Goal: Find specific page/section: Find specific page/section

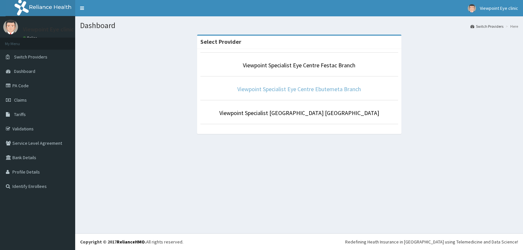
click at [326, 92] on link "Viewpoint Specialist Eye Centre Ebutemeta Branch" at bounding box center [299, 89] width 124 height 8
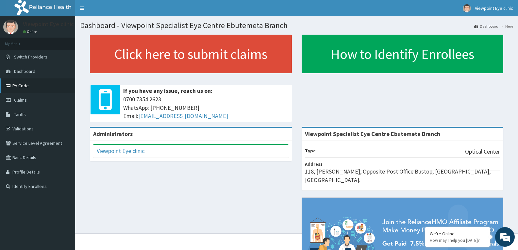
click at [24, 87] on link "PA Code" at bounding box center [37, 85] width 75 height 14
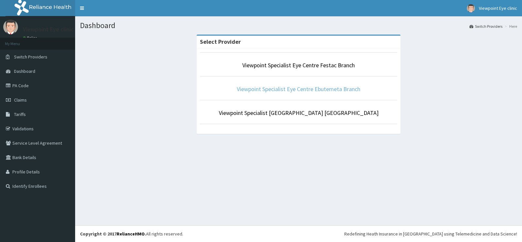
click at [284, 90] on link "Viewpoint Specialist Eye Centre Ebutemeta Branch" at bounding box center [299, 89] width 124 height 8
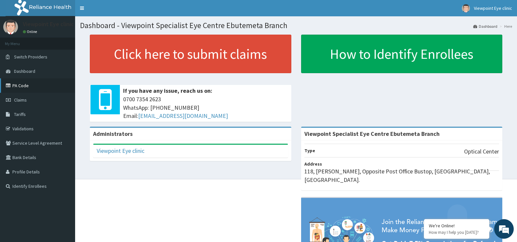
click at [36, 87] on link "PA Code" at bounding box center [37, 85] width 75 height 14
